Goal: Task Accomplishment & Management: Use online tool/utility

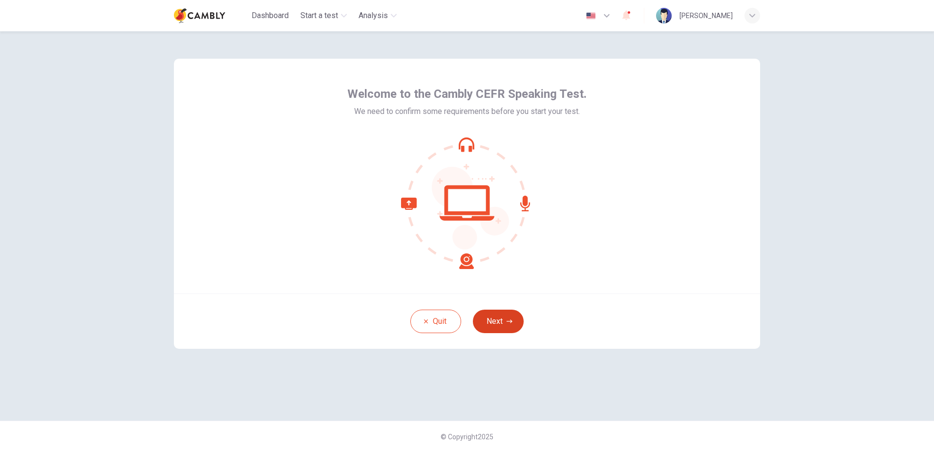
click at [512, 313] on button "Next" at bounding box center [498, 320] width 51 height 23
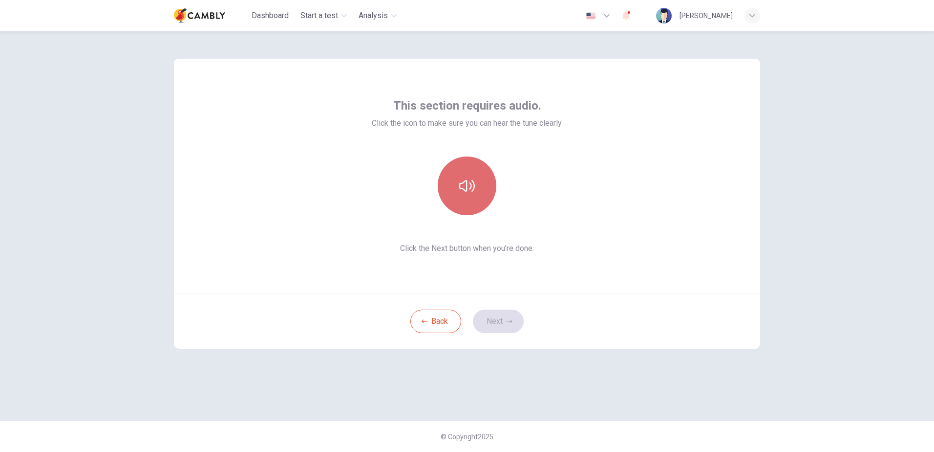
click at [469, 186] on icon "button" at bounding box center [467, 186] width 16 height 16
click at [508, 320] on icon "button" at bounding box center [510, 321] width 6 height 6
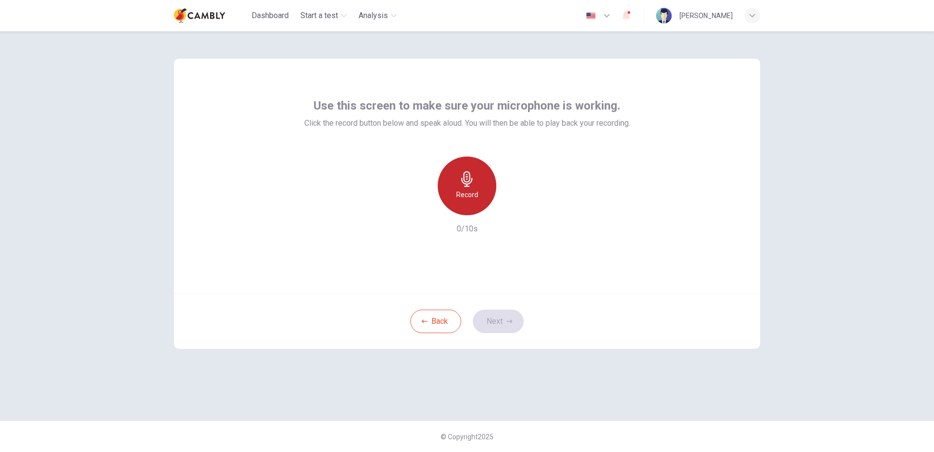
click at [473, 194] on h6 "Record" at bounding box center [467, 195] width 22 height 12
click at [471, 188] on div "Record" at bounding box center [465, 185] width 59 height 59
click at [474, 191] on h6 "Stop" at bounding box center [467, 195] width 15 height 12
click at [435, 213] on icon "button" at bounding box center [435, 213] width 0 height 0
click at [475, 184] on icon "button" at bounding box center [467, 179] width 16 height 16
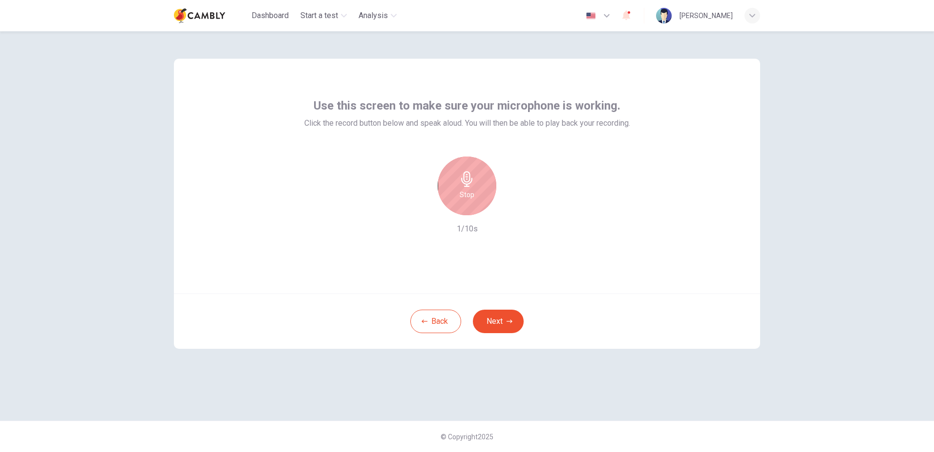
click at [470, 199] on h6 "Stop" at bounding box center [467, 195] width 15 height 12
click at [435, 213] on div "button" at bounding box center [435, 210] width 0 height 7
click at [470, 193] on h6 "Record" at bounding box center [467, 195] width 22 height 12
click at [496, 213] on icon "button" at bounding box center [496, 213] width 0 height 0
click at [511, 323] on icon "button" at bounding box center [510, 321] width 6 height 6
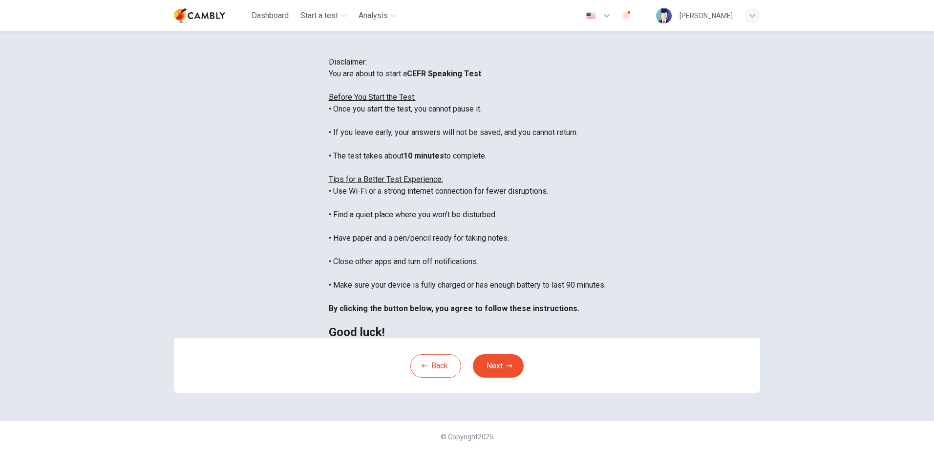
scroll to position [92, 0]
click at [506, 362] on button "Next" at bounding box center [498, 365] width 51 height 23
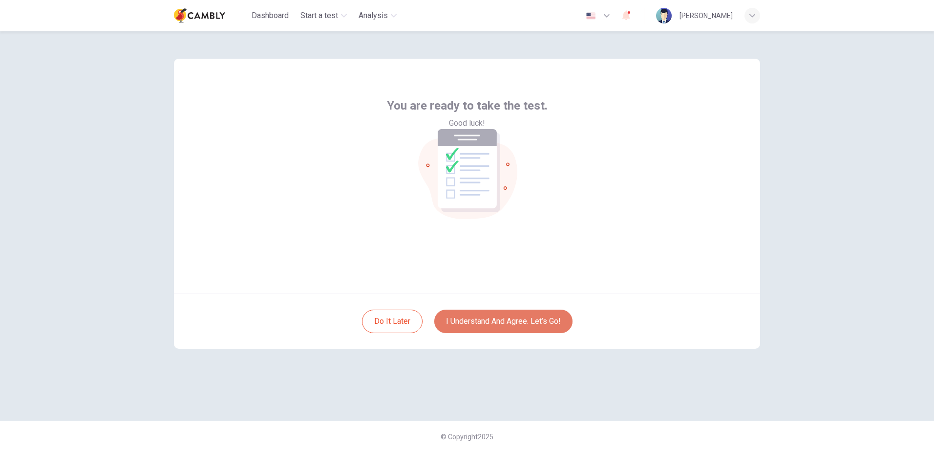
click at [545, 320] on button "I understand and agree. Let’s go!" at bounding box center [503, 320] width 138 height 23
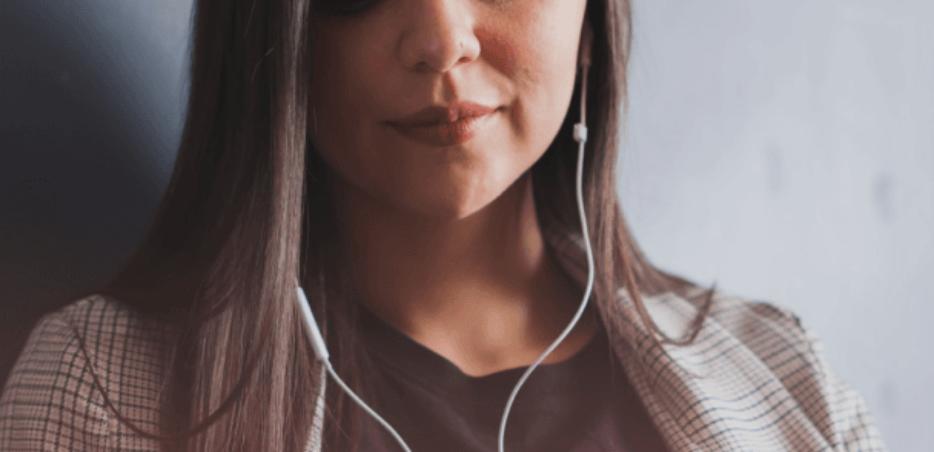
click at [28, 50] on button "Continue" at bounding box center [14, 68] width 28 height 37
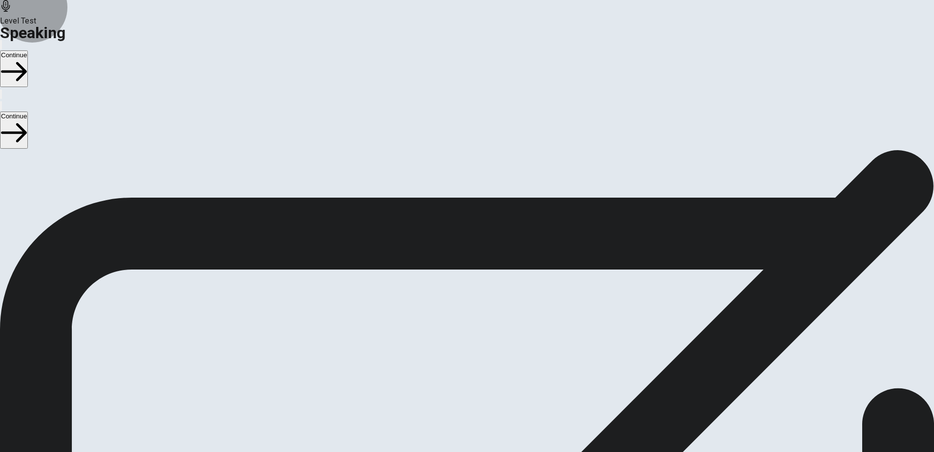
click at [28, 50] on button "Continue" at bounding box center [14, 68] width 28 height 37
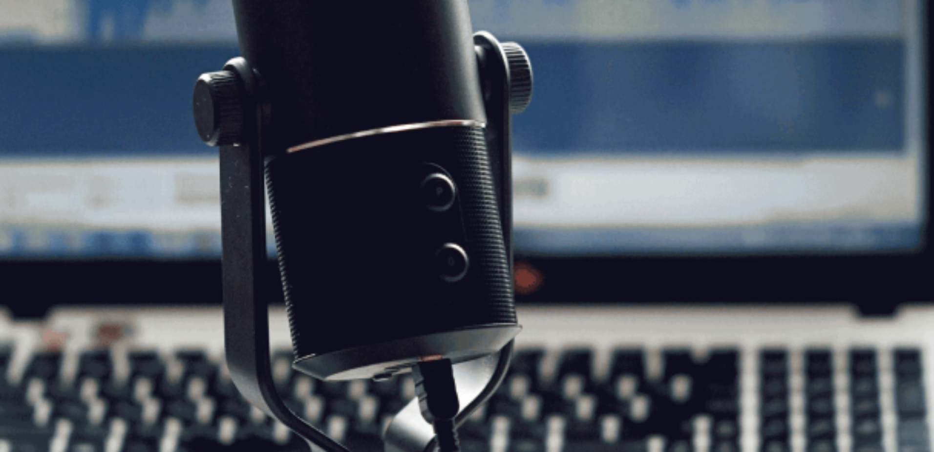
click at [28, 50] on button "Continue" at bounding box center [14, 68] width 28 height 37
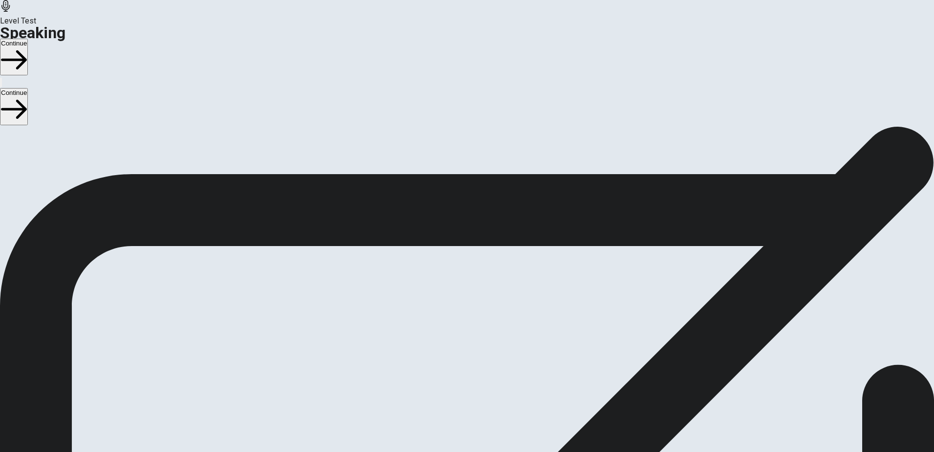
click at [27, 47] on icon "button" at bounding box center [14, 60] width 26 height 26
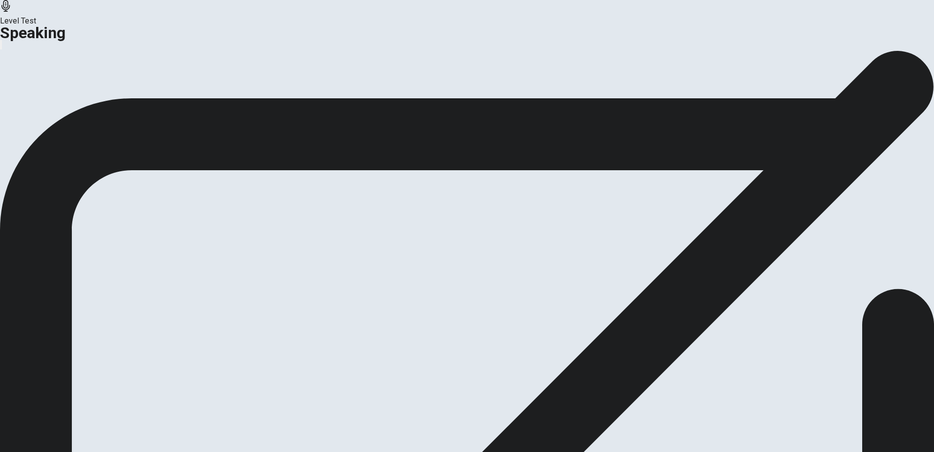
click at [38, 122] on button "Analysis" at bounding box center [19, 115] width 38 height 13
